Goal: Information Seeking & Learning: Learn about a topic

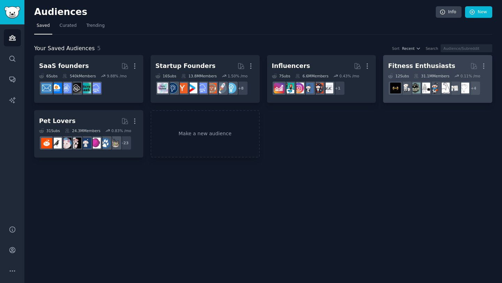
click at [458, 63] on h2 "Fitness Enthusiasts More" at bounding box center [437, 66] width 99 height 12
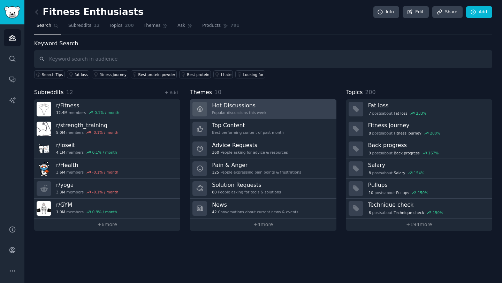
click at [236, 109] on div "Hot Discussions Popular discussions this week" at bounding box center [239, 109] width 54 height 15
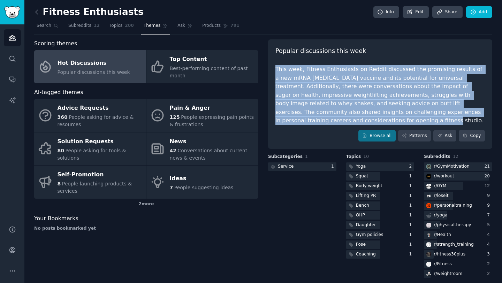
drag, startPoint x: 275, startPoint y: 69, endPoint x: 430, endPoint y: 120, distance: 163.6
click at [430, 120] on div "This week, Fitness Enthusiasts on Reddit discussed the promising results of a n…" at bounding box center [380, 95] width 210 height 60
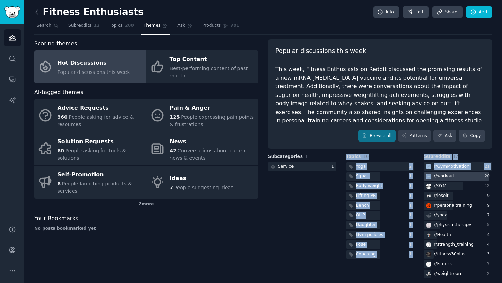
drag, startPoint x: 342, startPoint y: 157, endPoint x: 425, endPoint y: 175, distance: 84.3
click at [425, 175] on div "Subcategories 1 Service 1 Topics 10 Yoga 2 Squat 1 Body weight 1 Lifting PR 1 B…" at bounding box center [380, 217] width 224 height 126
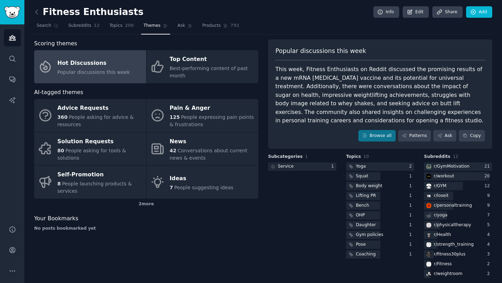
click at [251, 257] on div "Scoring themes Hot Discussions Popular discussions this week Top Content Best-p…" at bounding box center [146, 159] width 224 height 240
